Goal: Task Accomplishment & Management: Manage account settings

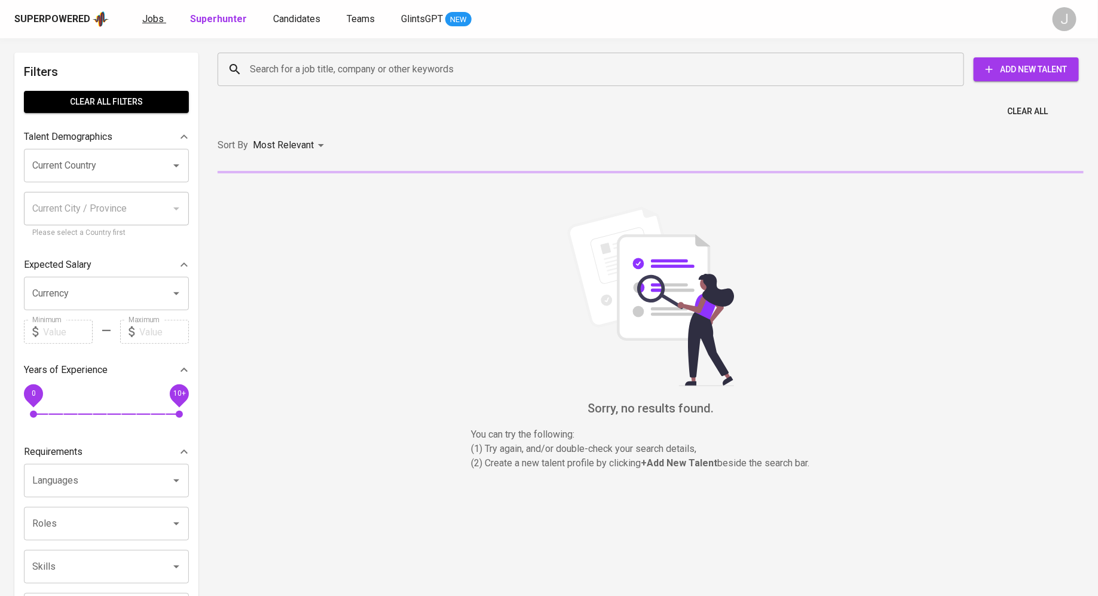
click at [143, 13] on span "Jobs" at bounding box center [153, 18] width 22 height 11
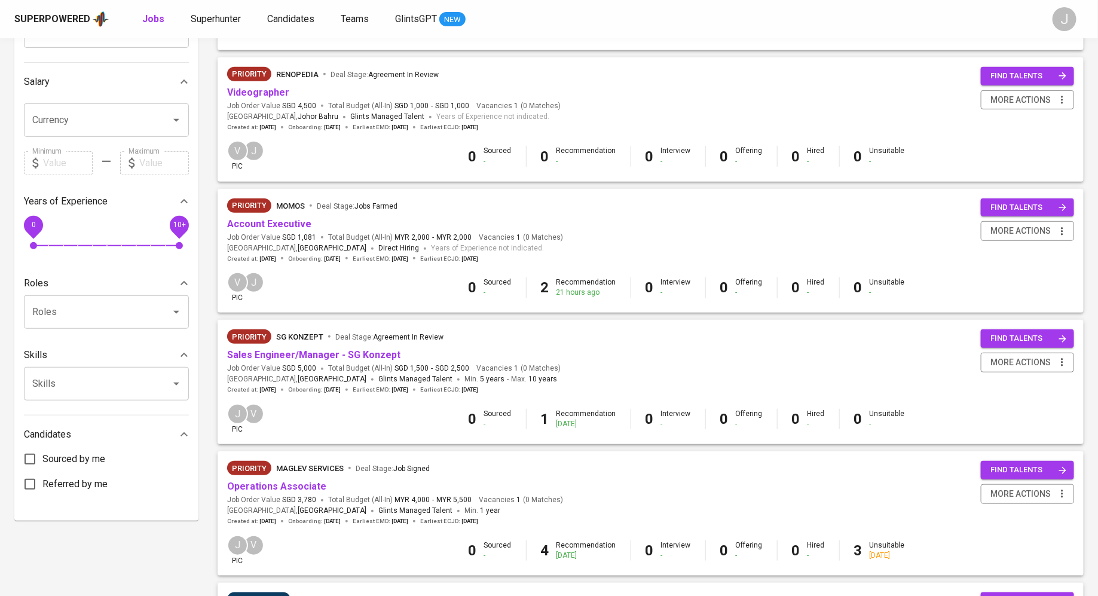
scroll to position [266, 0]
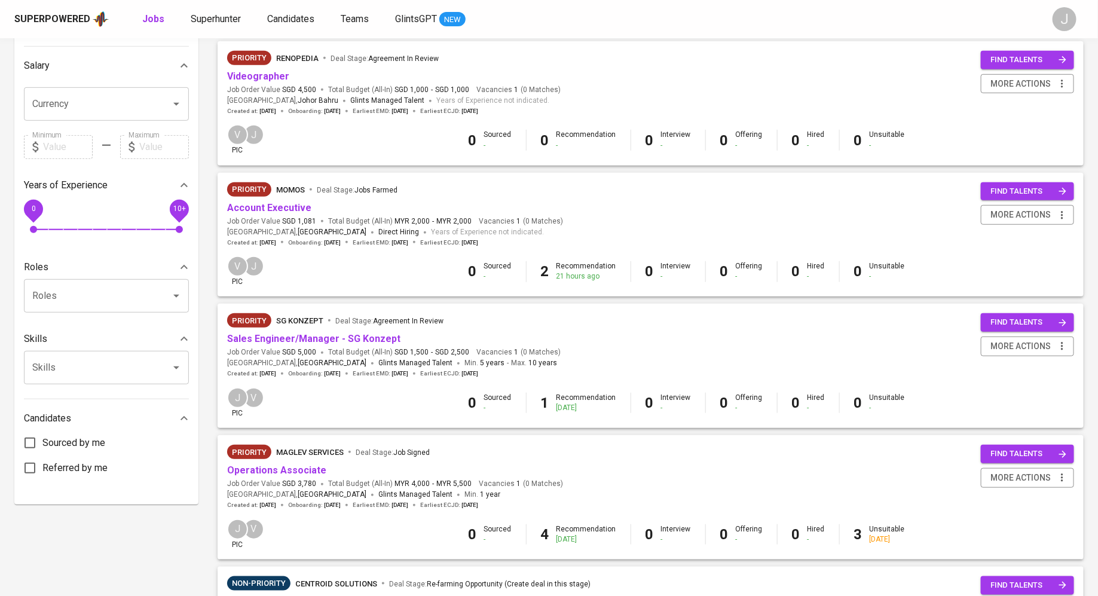
click at [289, 329] on div "Priority SG Konzept Deal Stage : Agreement In Review" at bounding box center [394, 322] width 334 height 19
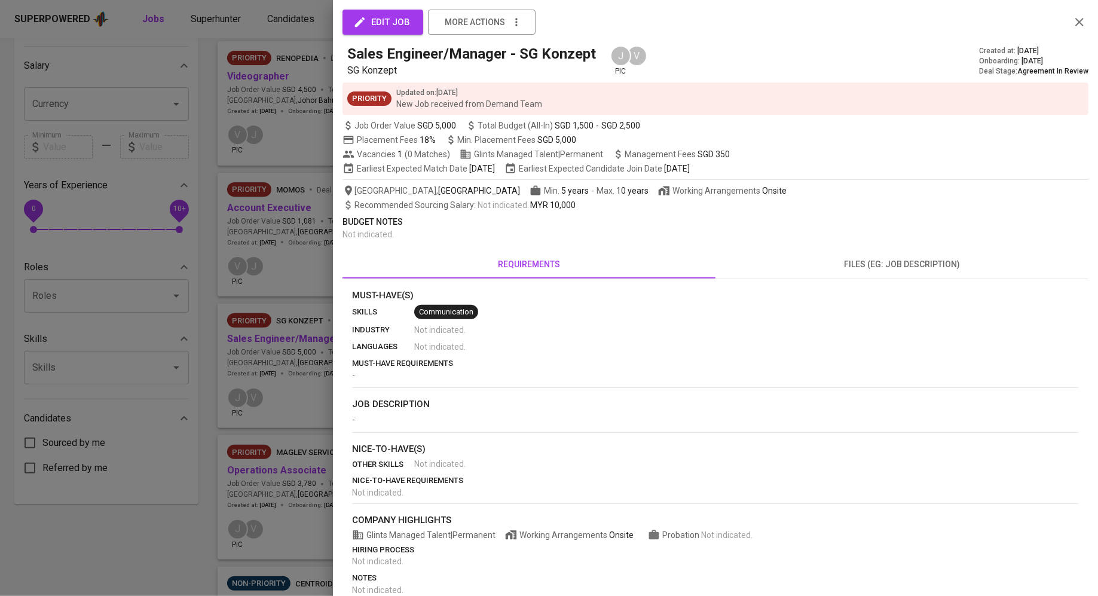
click at [289, 332] on div at bounding box center [549, 298] width 1098 height 596
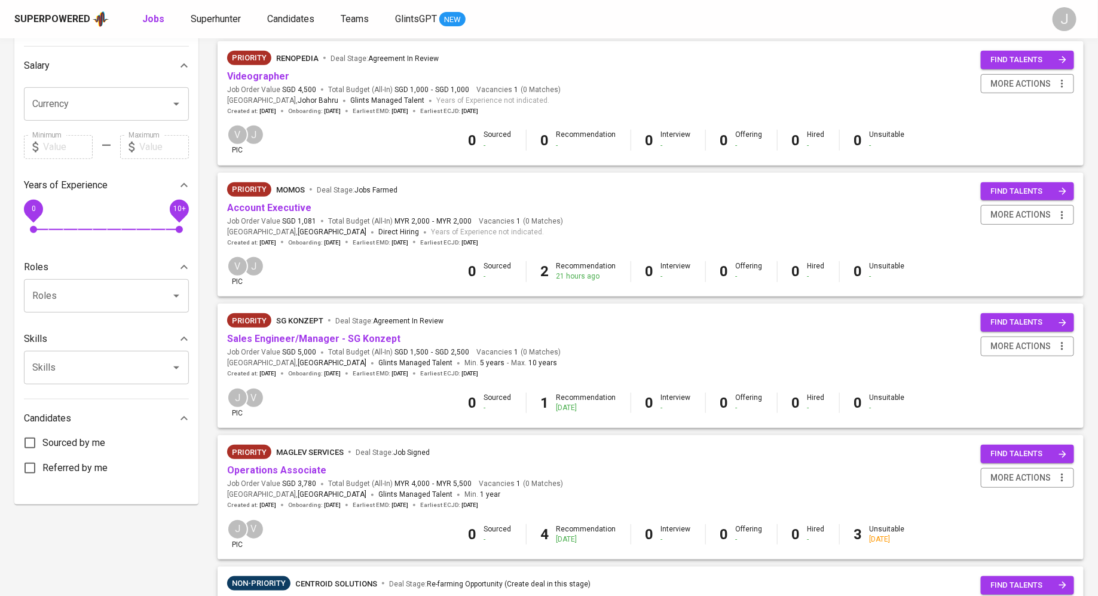
click at [340, 327] on span "Deal Stage : Agreement In Review" at bounding box center [389, 320] width 108 height 14
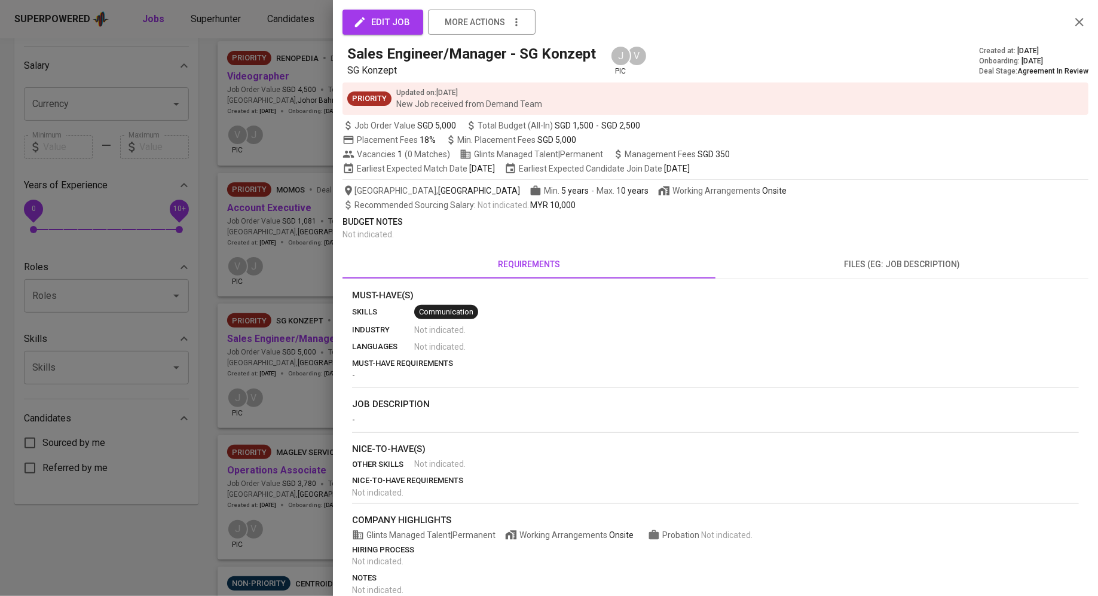
click at [258, 454] on div at bounding box center [549, 298] width 1098 height 596
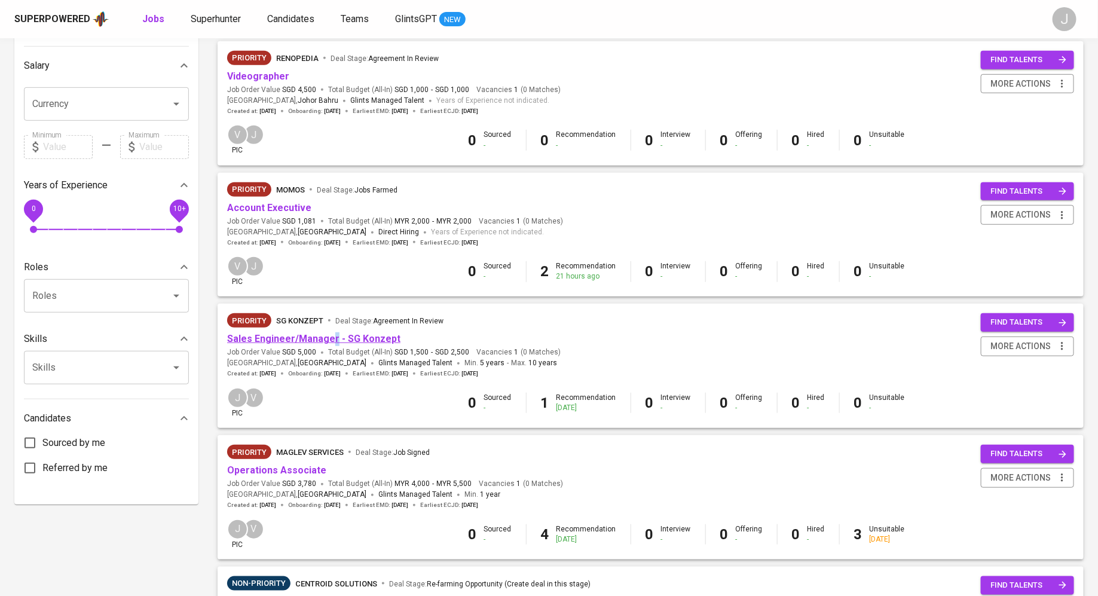
click at [331, 334] on span "Sales Engineer/Manager - SG Konzept" at bounding box center [313, 339] width 173 height 14
click at [329, 340] on link "Sales Engineer/Manager - SG Konzept" at bounding box center [313, 338] width 173 height 11
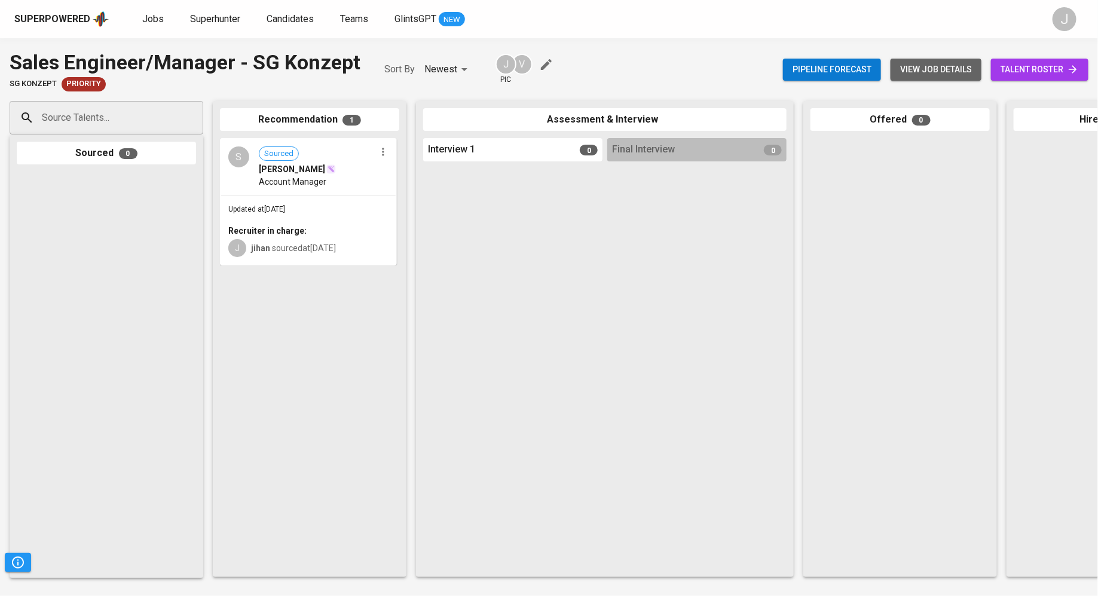
click at [939, 76] on span "view job details" at bounding box center [936, 69] width 72 height 15
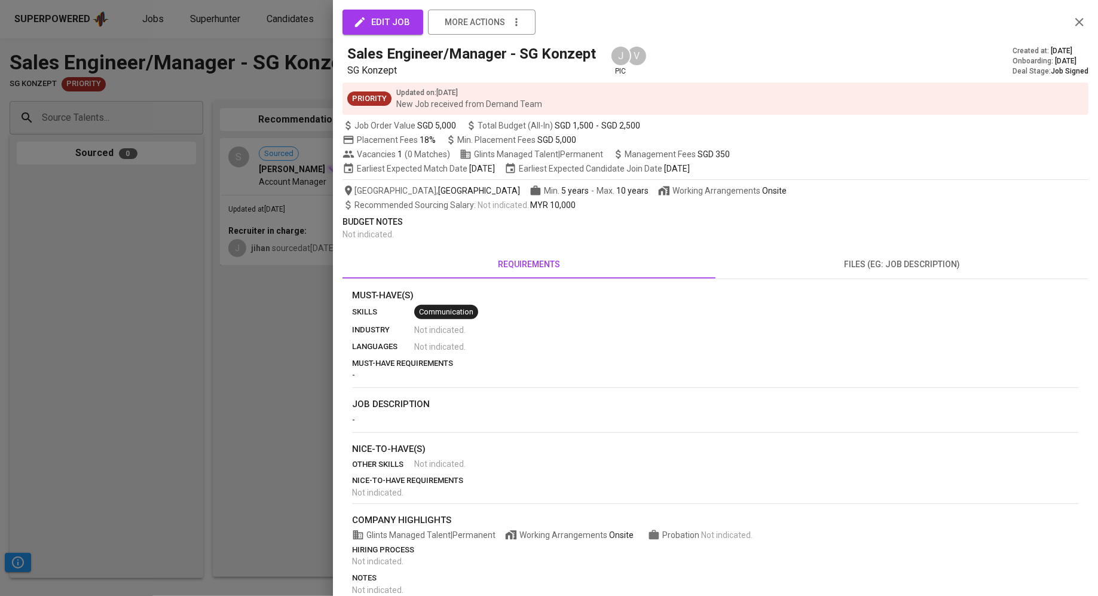
click at [370, 33] on button "edit job" at bounding box center [383, 22] width 81 height 25
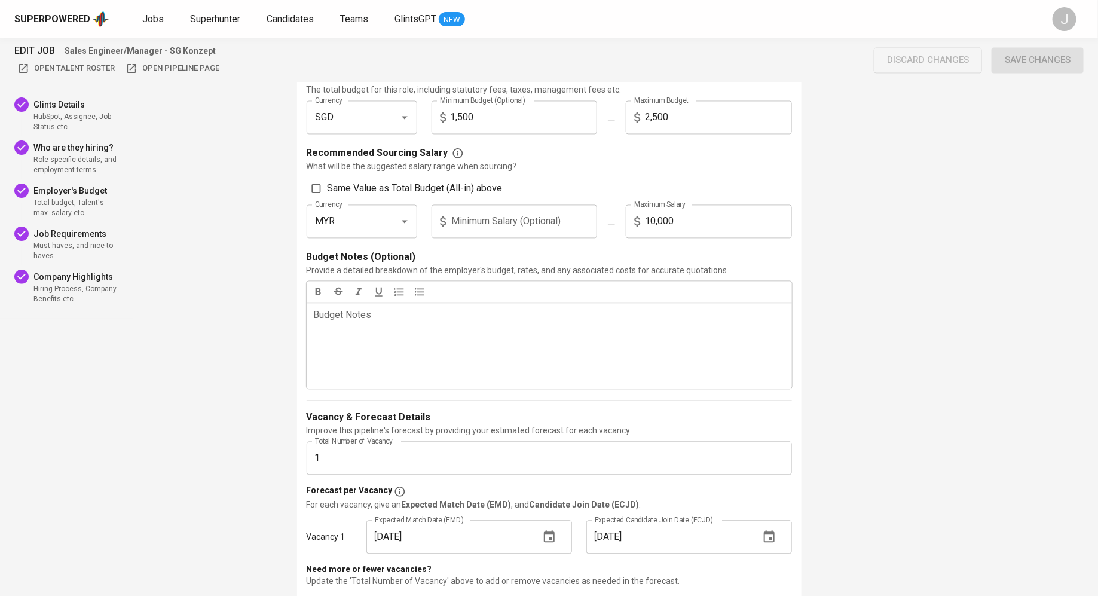
scroll to position [1075, 0]
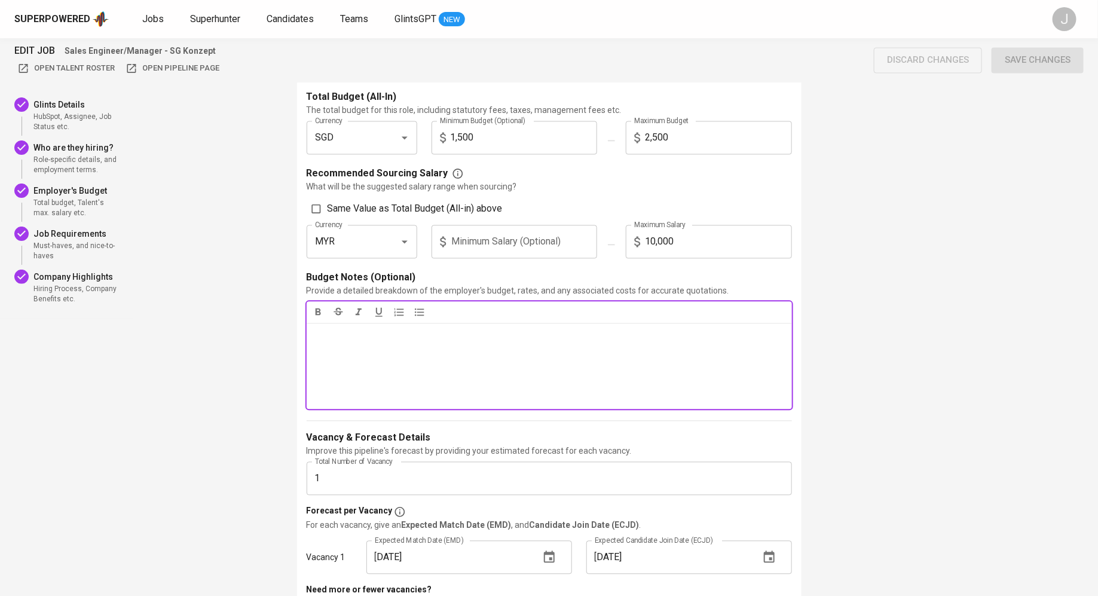
click at [491, 372] on div "Budget Notes ﻿" at bounding box center [549, 366] width 485 height 86
click at [410, 136] on icon "Open" at bounding box center [405, 138] width 14 height 14
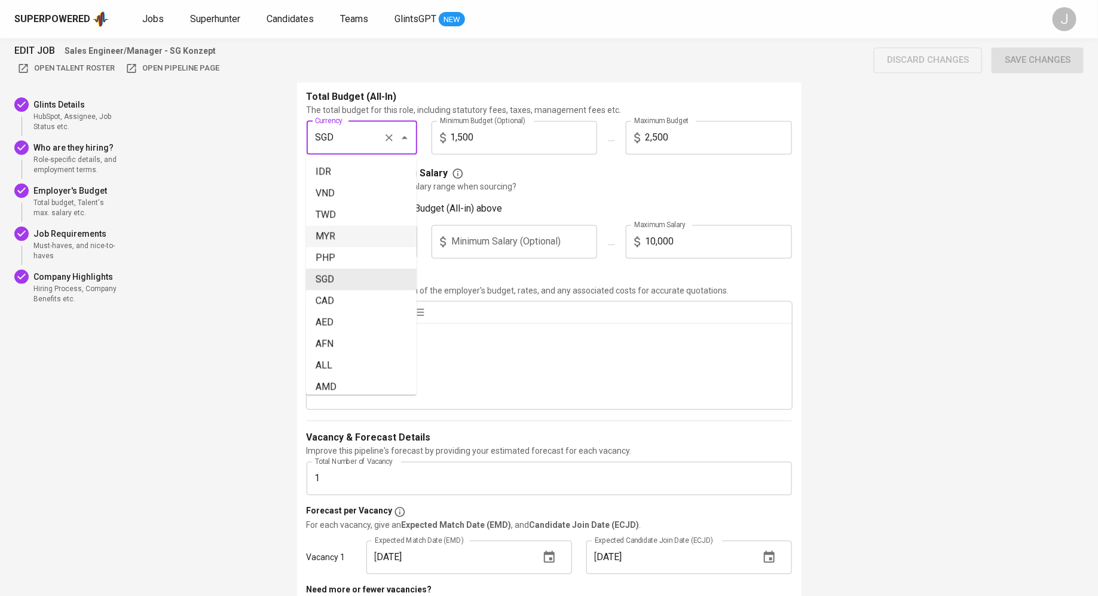
click at [371, 230] on li "MYR" at bounding box center [361, 237] width 111 height 22
type input "MYR"
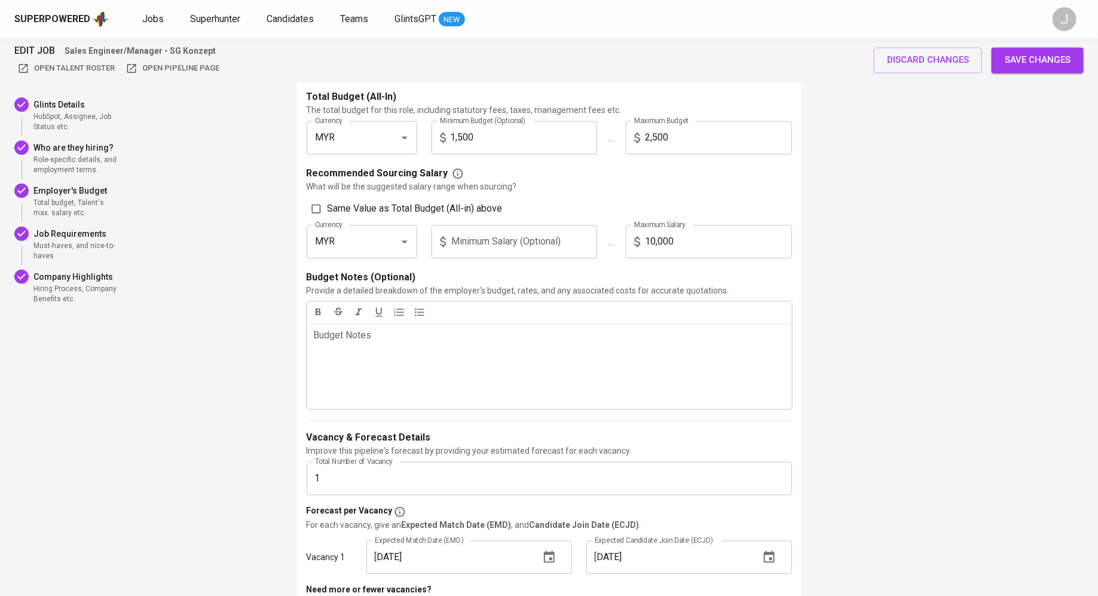
click at [508, 139] on input "1,500" at bounding box center [524, 137] width 147 height 33
click at [675, 133] on input "2,500" at bounding box center [718, 137] width 147 height 33
type input "10,000"
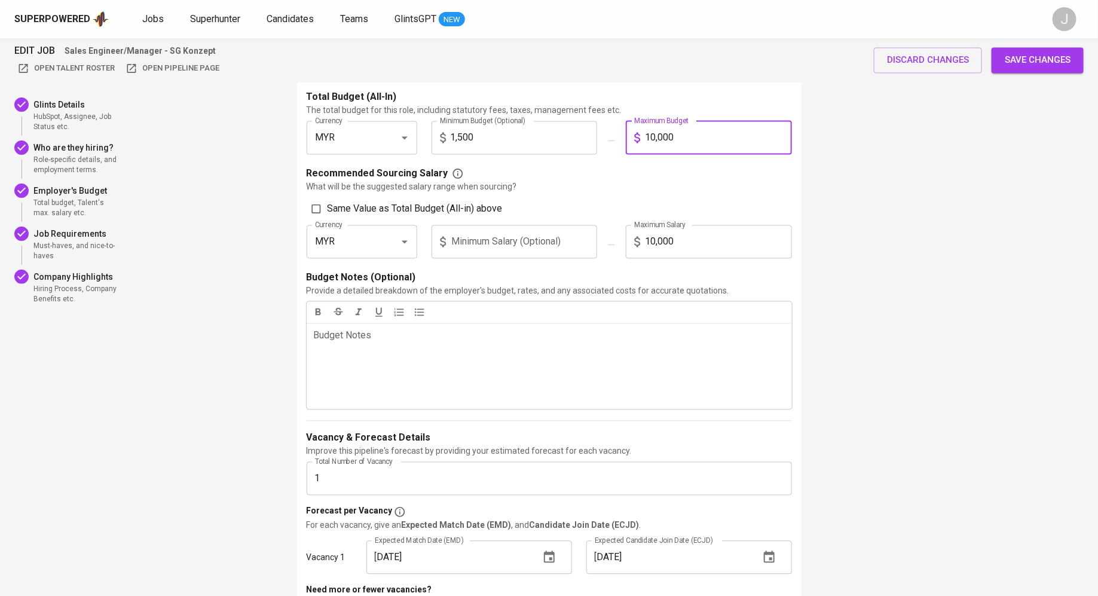
click at [531, 135] on input "1,500" at bounding box center [524, 137] width 147 height 33
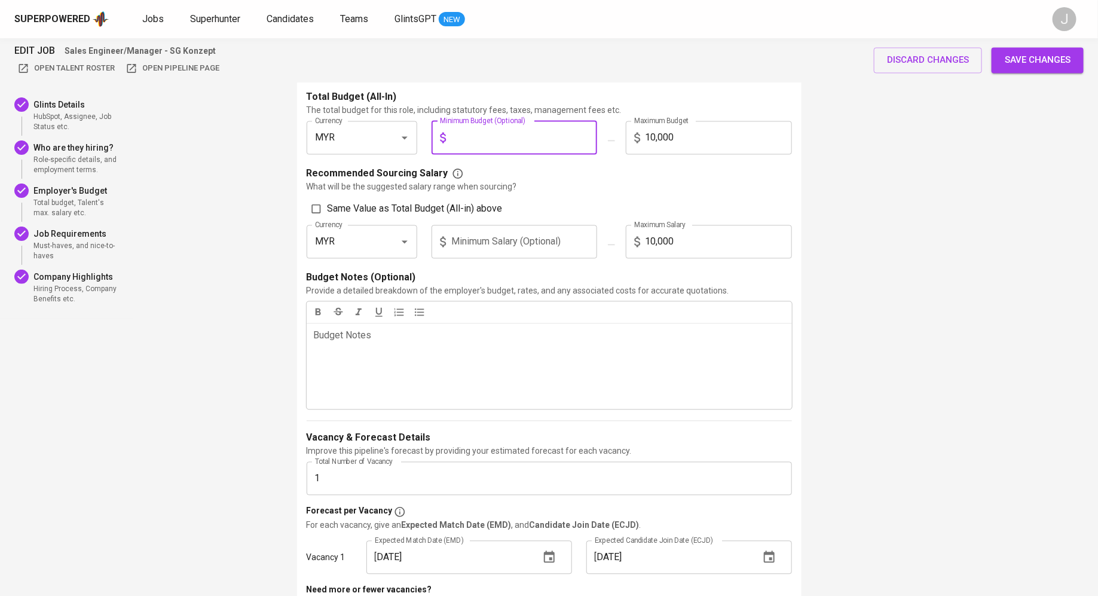
checkbox input "true"
click at [543, 178] on div "Recommended Sourcing Salary" at bounding box center [549, 174] width 485 height 14
click at [517, 142] on input "text" at bounding box center [524, 137] width 147 height 33
click at [670, 143] on input "10,000" at bounding box center [718, 137] width 147 height 33
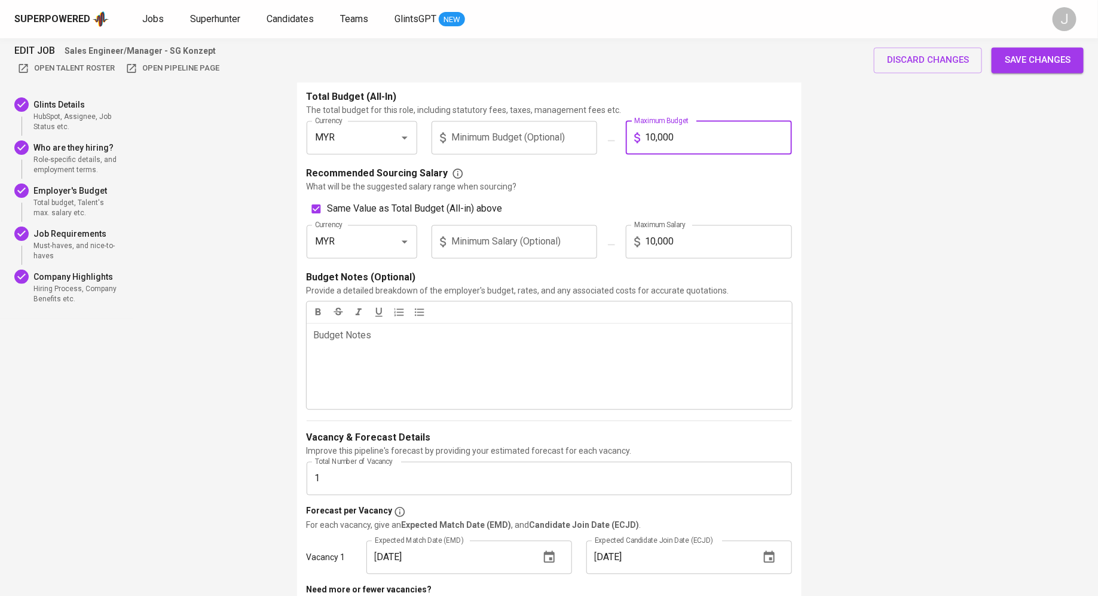
click at [670, 143] on input "10,000" at bounding box center [718, 137] width 147 height 33
click at [794, 187] on div "3 . What's the Employer's Budget? Indicate the employer's total budget, and rec…" at bounding box center [549, 333] width 505 height 587
click at [1052, 60] on span "Save changes" at bounding box center [1038, 61] width 66 height 16
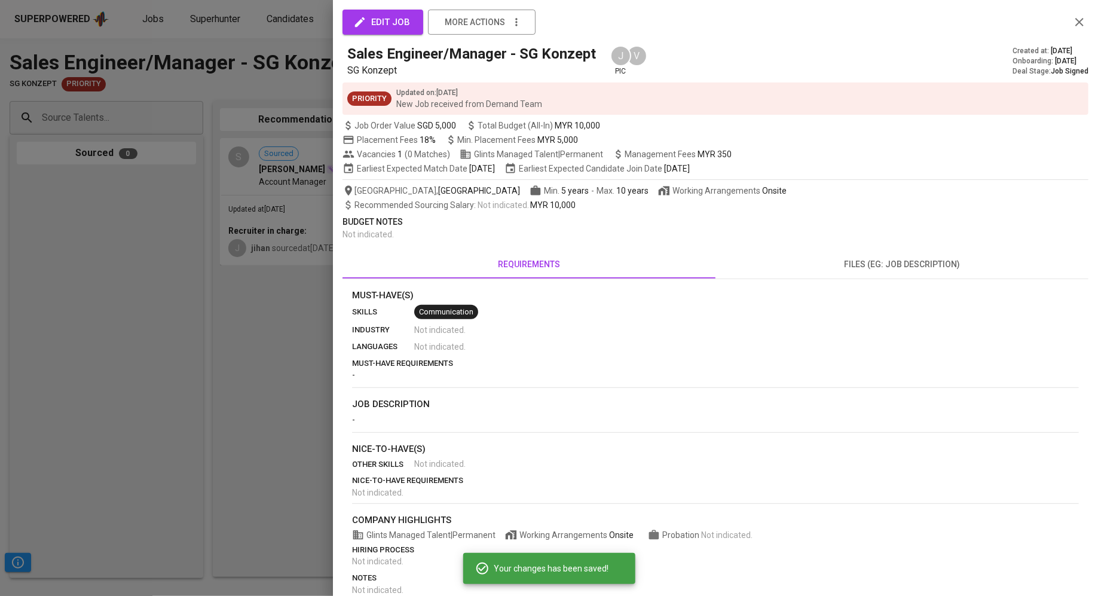
drag, startPoint x: 133, startPoint y: 311, endPoint x: 405, endPoint y: 309, distance: 272.0
click at [405, 309] on div "edit job more actions Sales Engineer/Manager - SG Konzept SG Konzept J pic V Cr…" at bounding box center [549, 298] width 1098 height 596
click at [352, 368] on p "must-have requirements" at bounding box center [715, 364] width 727 height 12
click at [243, 367] on div at bounding box center [549, 298] width 1098 height 596
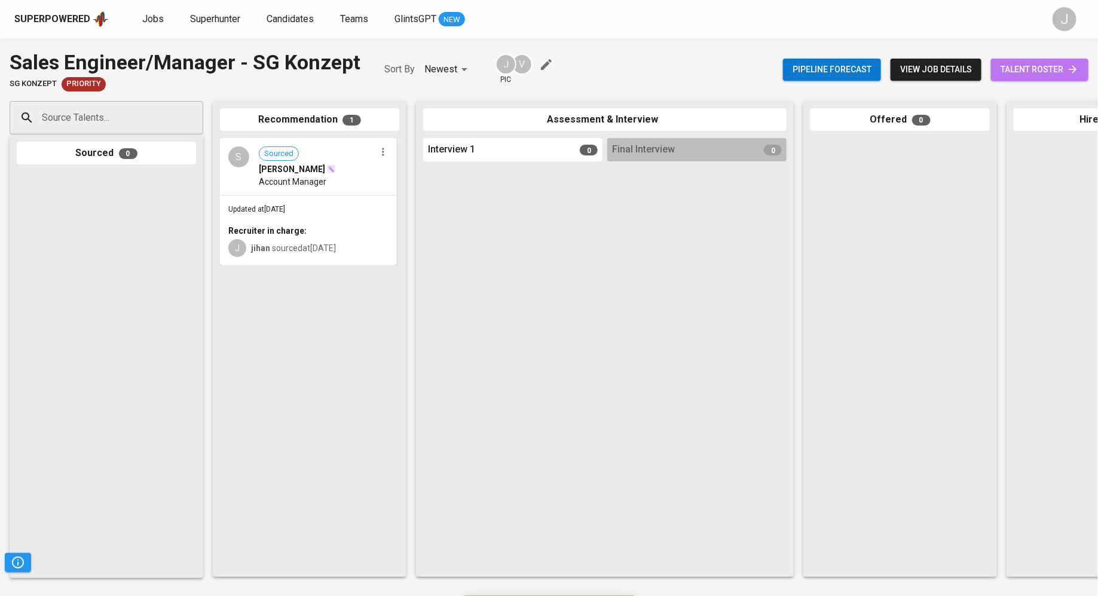
click at [1035, 74] on span "talent roster" at bounding box center [1040, 69] width 78 height 15
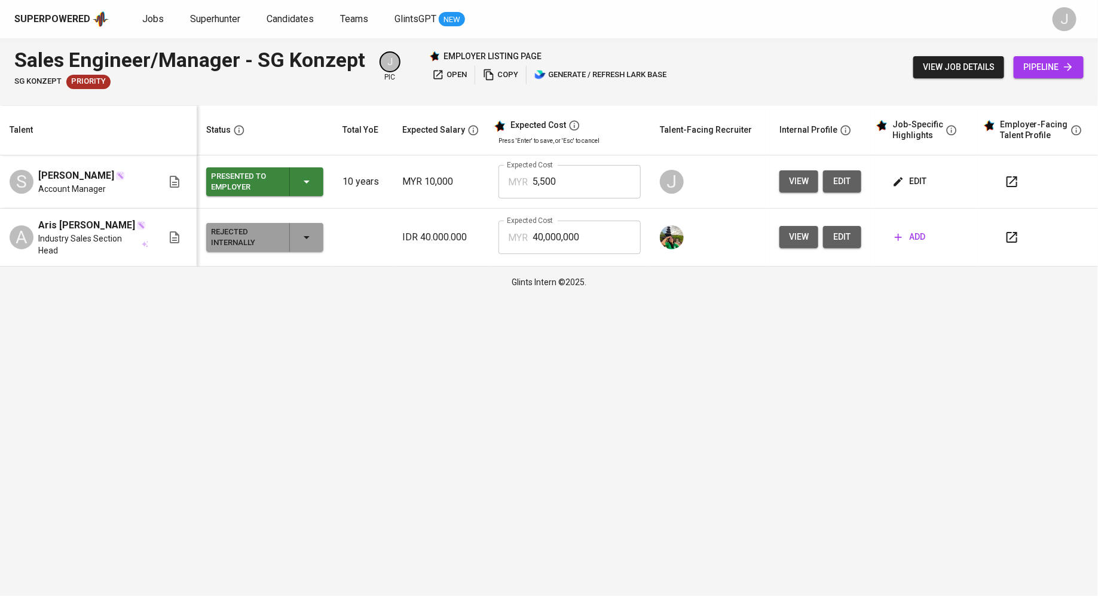
click at [562, 182] on input "5,500" at bounding box center [587, 181] width 108 height 33
